Goal: Information Seeking & Learning: Learn about a topic

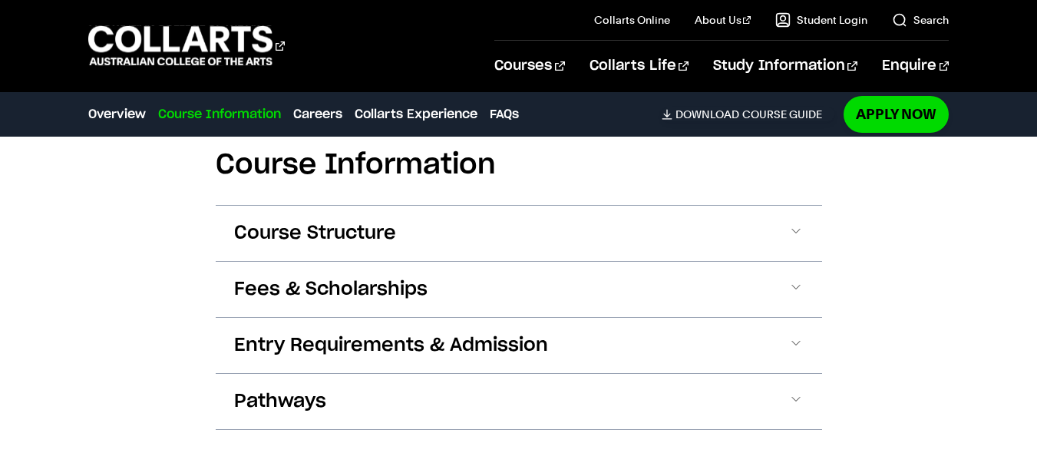
scroll to position [1581, 0]
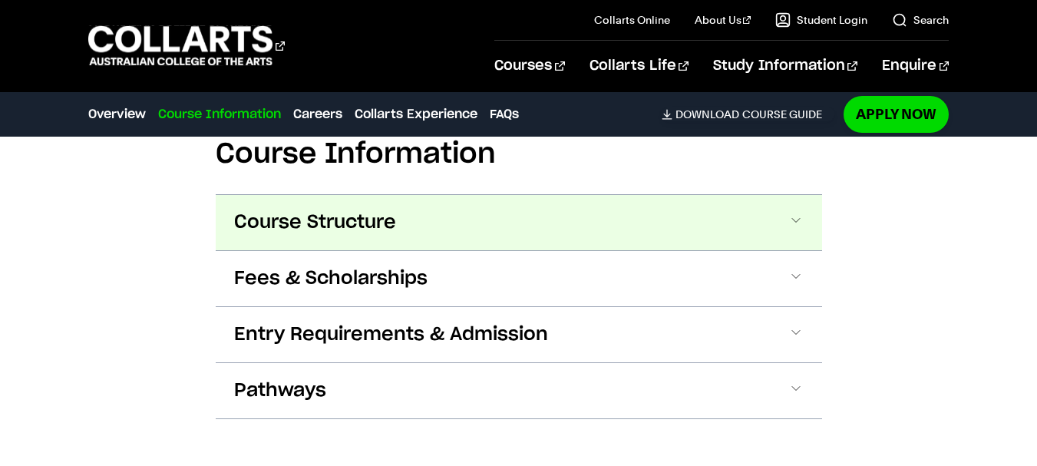
click at [781, 217] on button "Course Structure" at bounding box center [519, 222] width 606 height 55
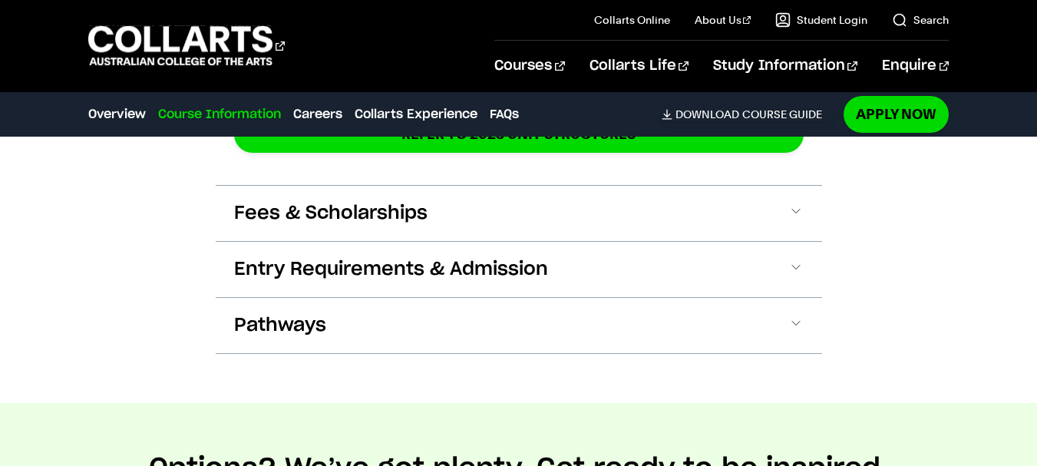
scroll to position [2871, 0]
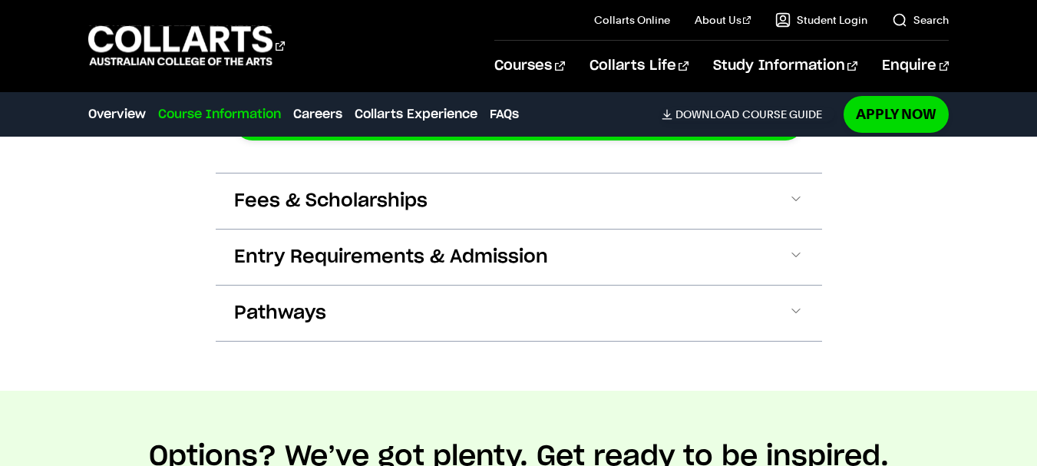
drag, startPoint x: 1048, startPoint y: 130, endPoint x: 1041, endPoint y: 205, distance: 75.5
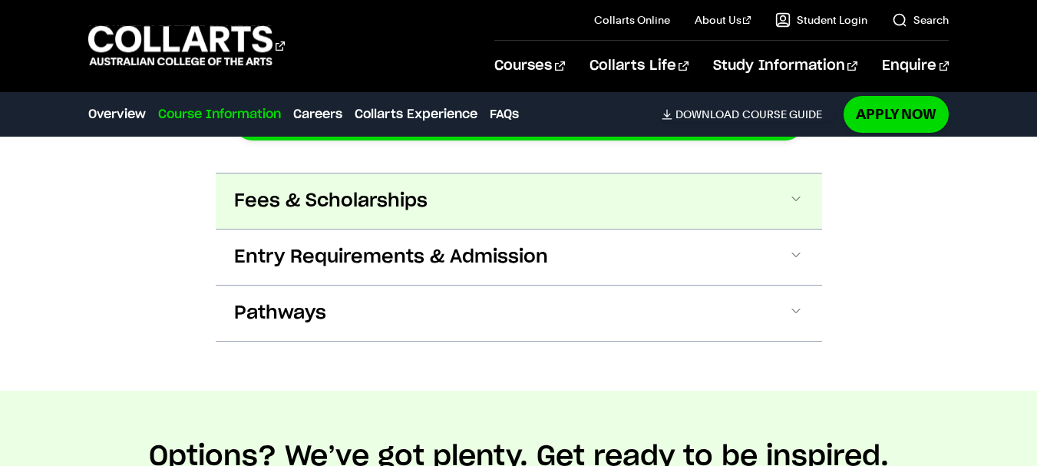
click at [668, 205] on button "Fees & Scholarships" at bounding box center [519, 200] width 606 height 55
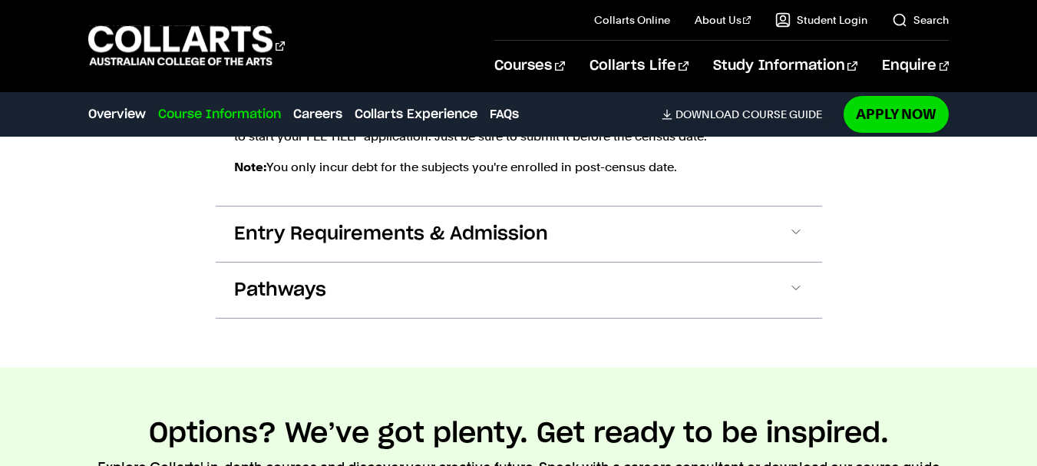
scroll to position [3318, 0]
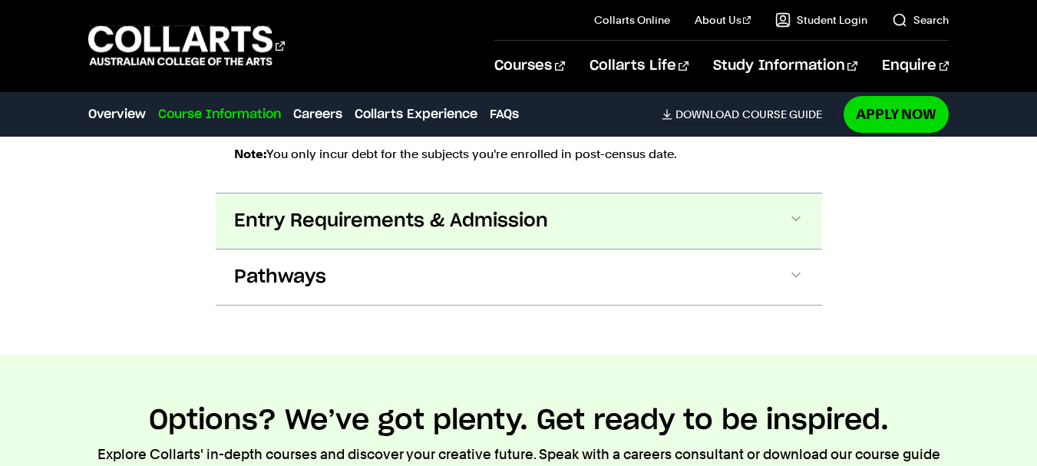
click at [697, 227] on button "Entry Requirements & Admission" at bounding box center [519, 220] width 606 height 55
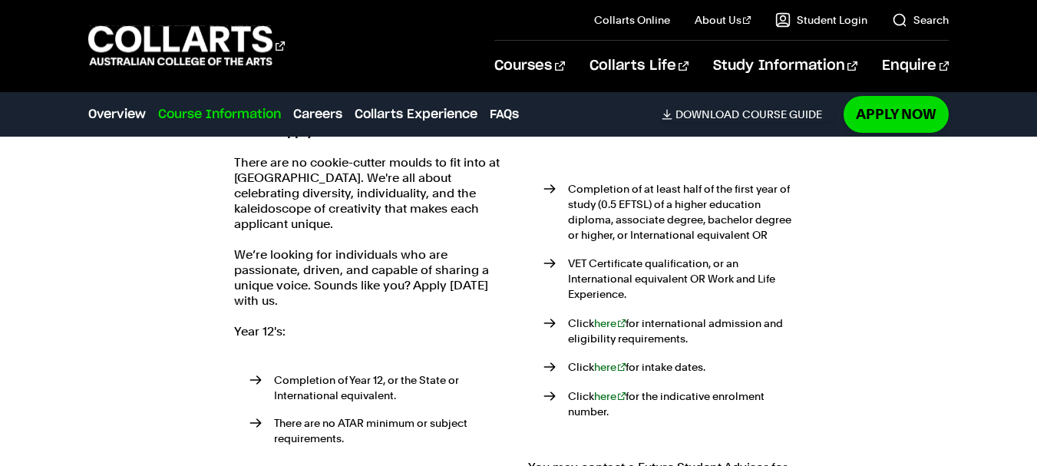
scroll to position [3696, 0]
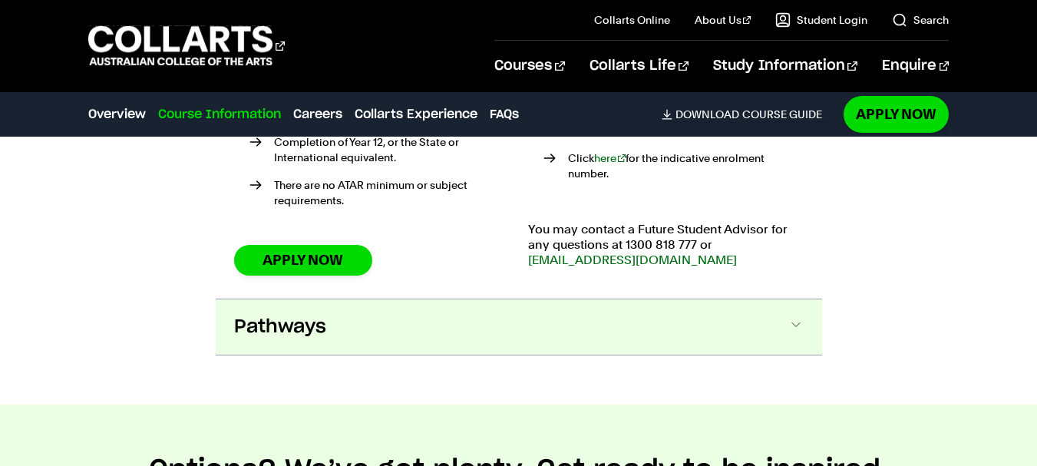
click at [810, 311] on button "Pathways" at bounding box center [519, 326] width 606 height 55
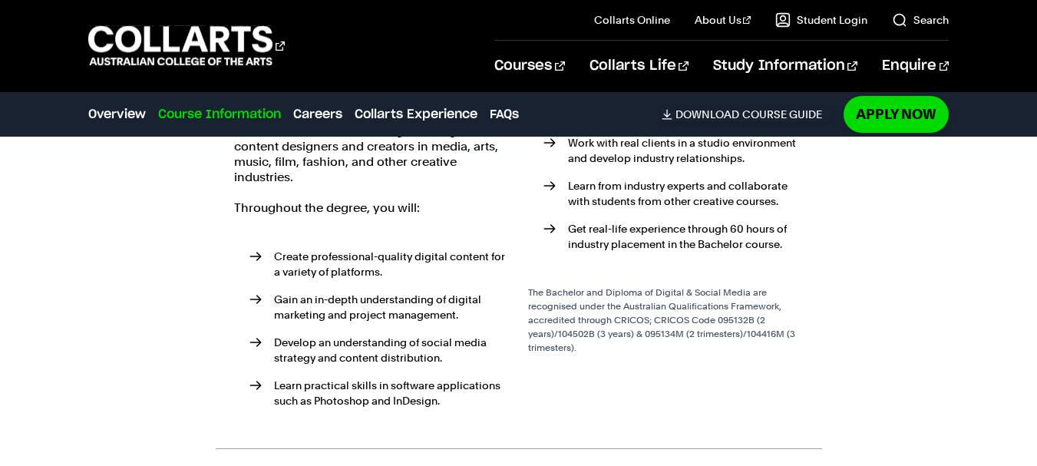
scroll to position [2569, 0]
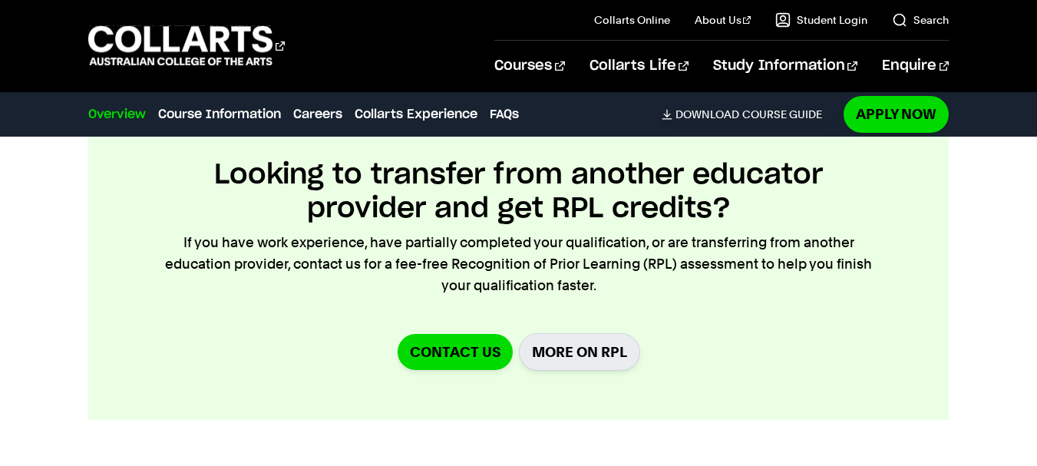
scroll to position [1500, 0]
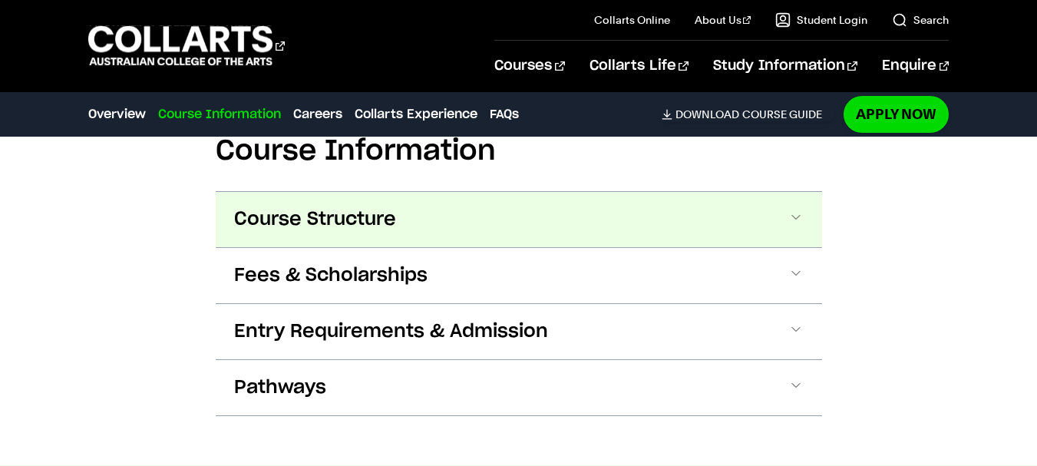
click at [731, 201] on button "Course Structure" at bounding box center [519, 219] width 606 height 55
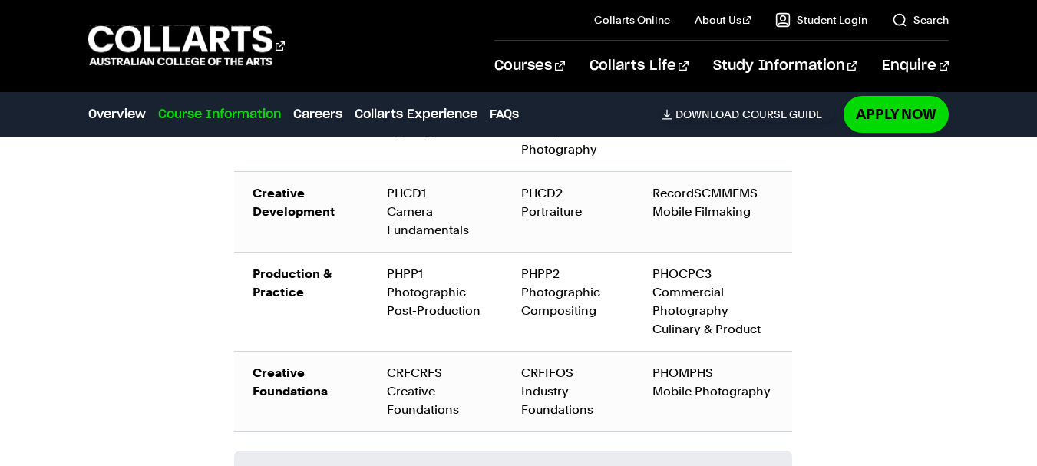
scroll to position [2224, 0]
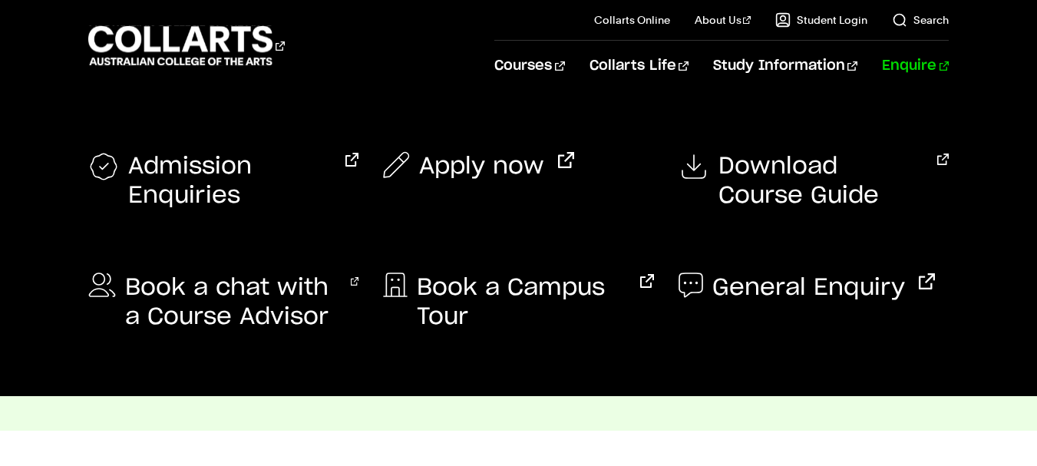
scroll to position [1832, 0]
